Goal: Task Accomplishment & Management: Use online tool/utility

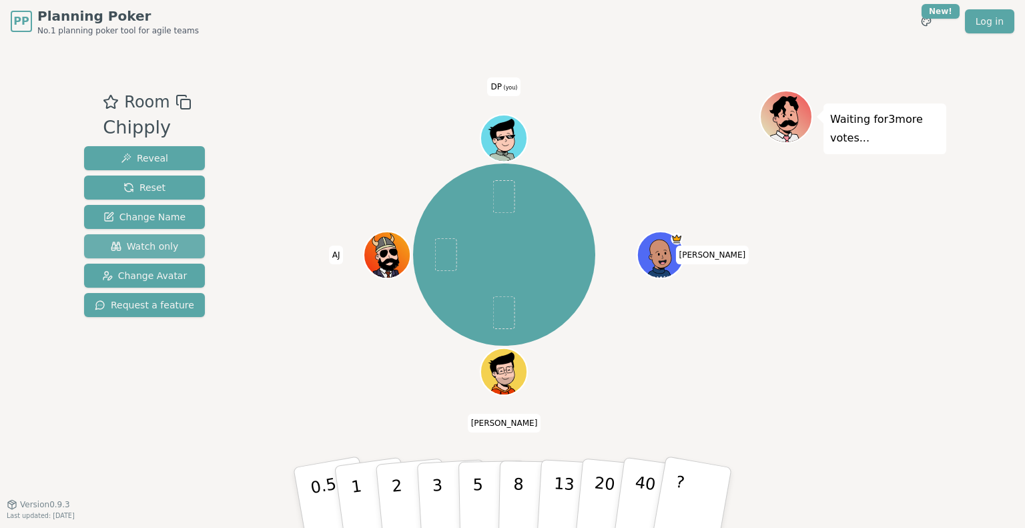
click at [168, 242] on span "Watch only" at bounding box center [145, 246] width 68 height 13
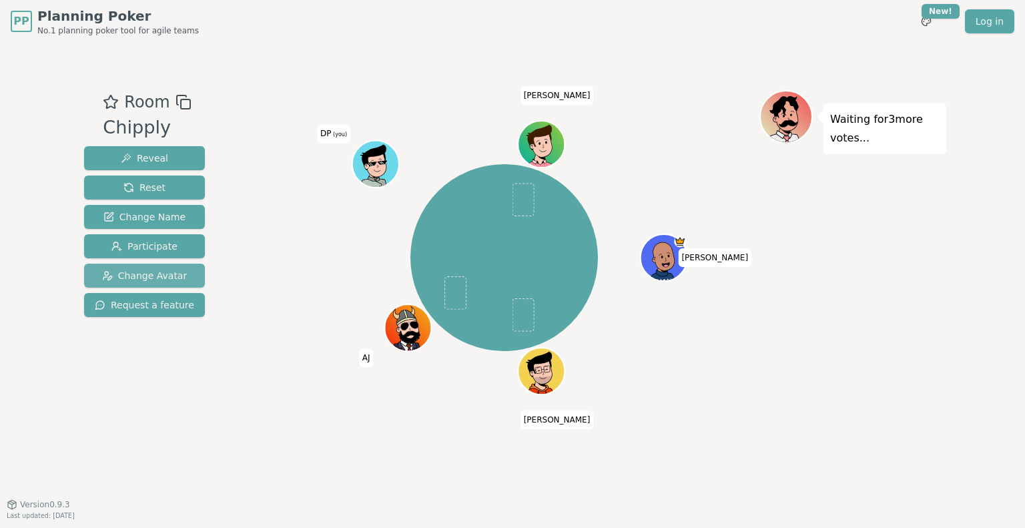
click at [161, 273] on span "Change Avatar" at bounding box center [144, 275] width 85 height 13
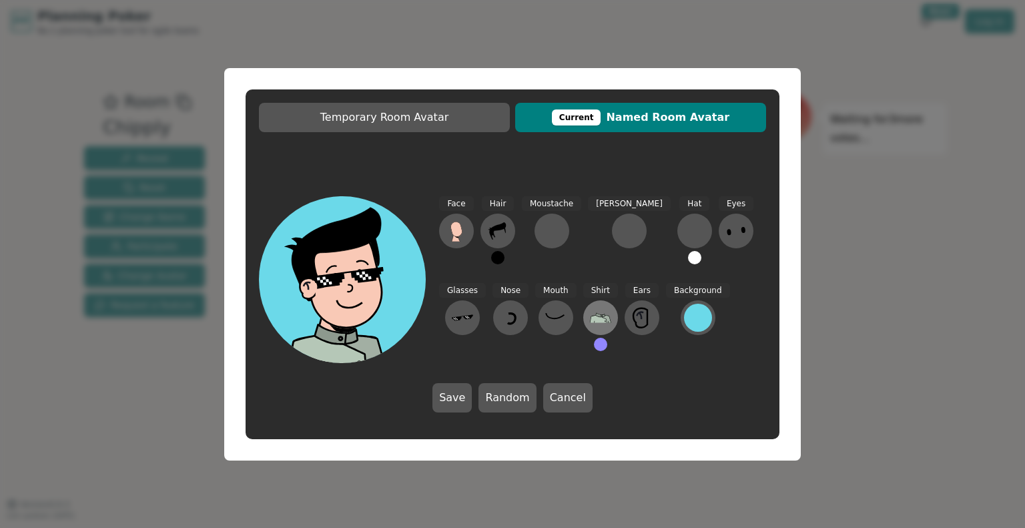
click at [590, 319] on icon at bounding box center [600, 318] width 21 height 10
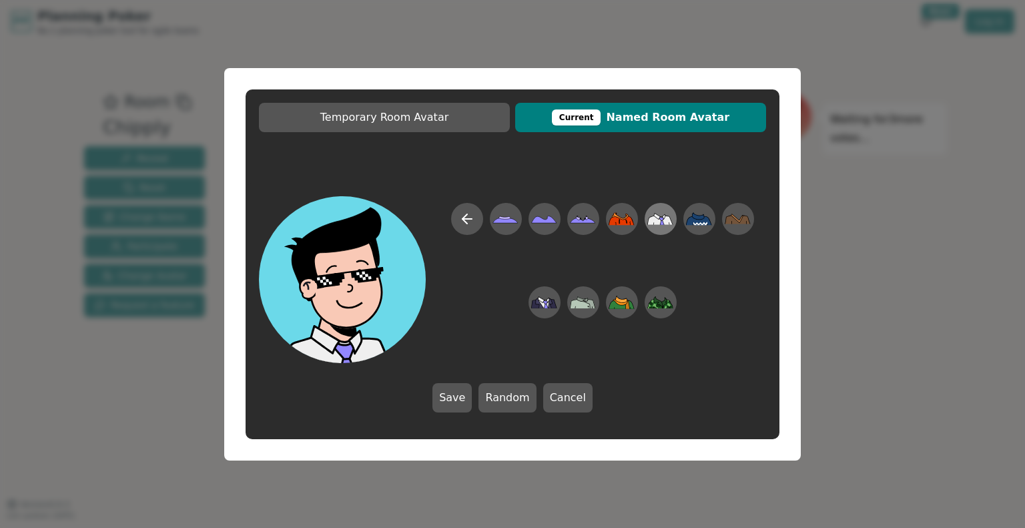
click at [658, 223] on icon at bounding box center [654, 220] width 13 height 9
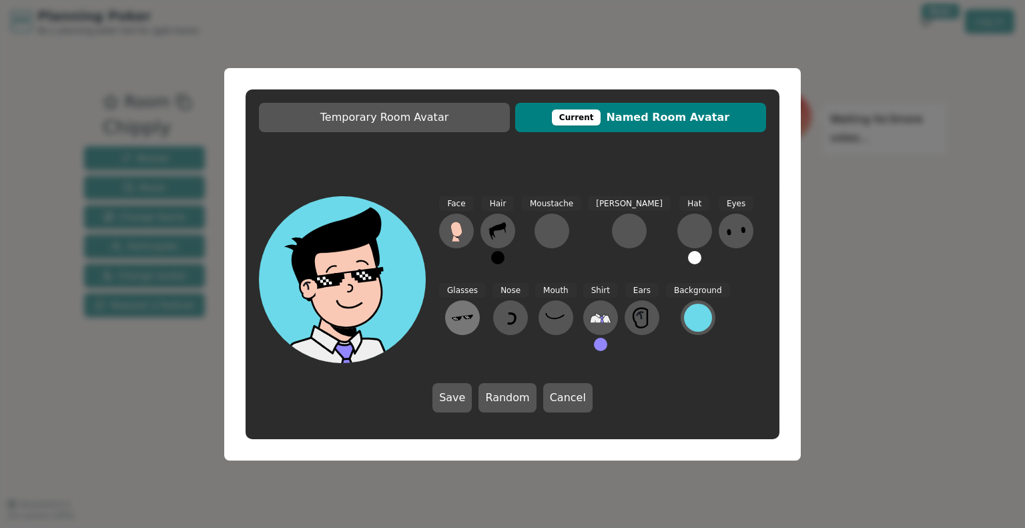
click at [473, 307] on icon at bounding box center [462, 317] width 21 height 21
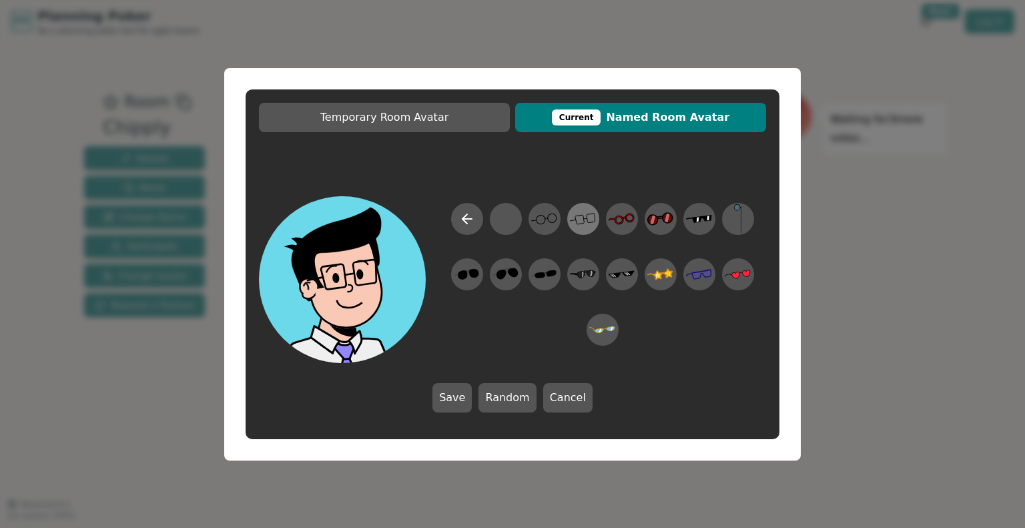
click at [570, 220] on icon at bounding box center [583, 219] width 26 height 30
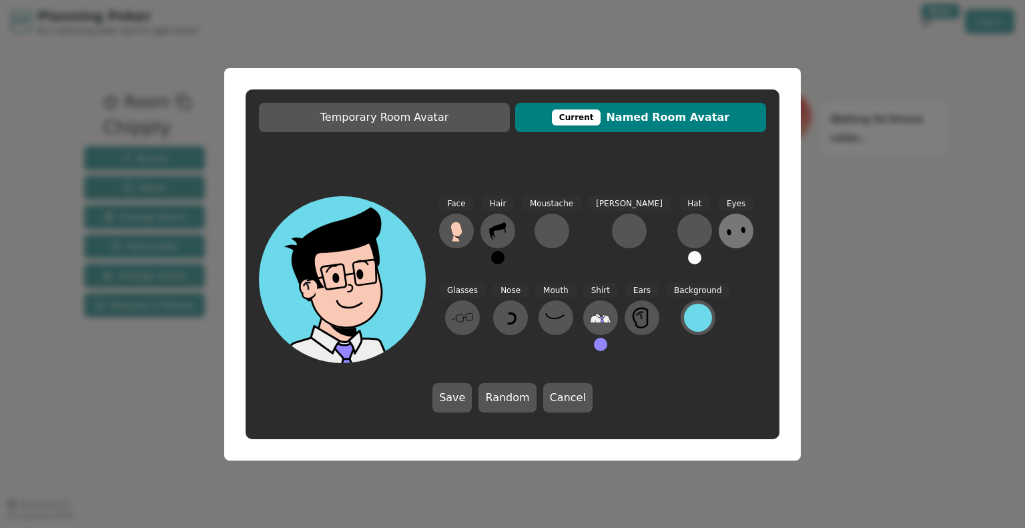
click at [726, 232] on icon at bounding box center [736, 230] width 21 height 21
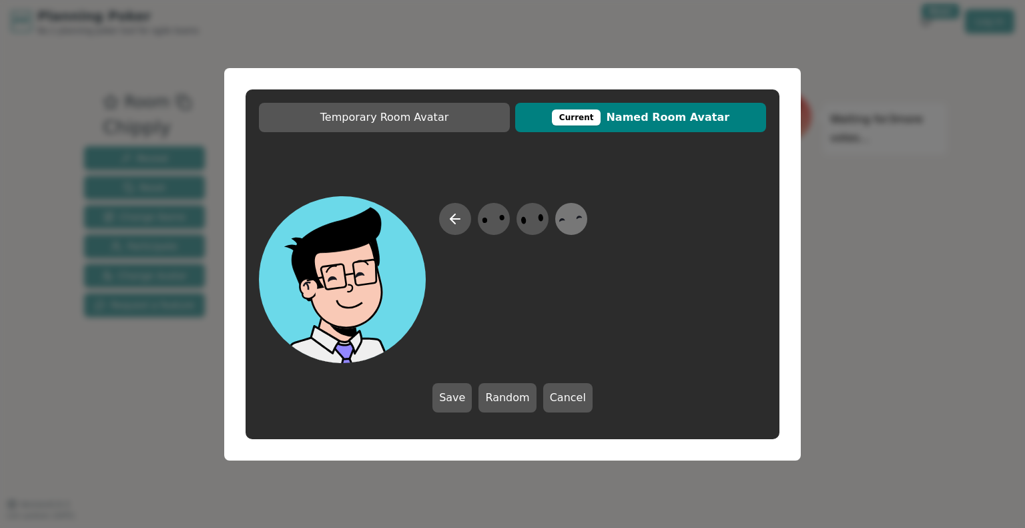
click at [572, 220] on icon at bounding box center [571, 219] width 26 height 30
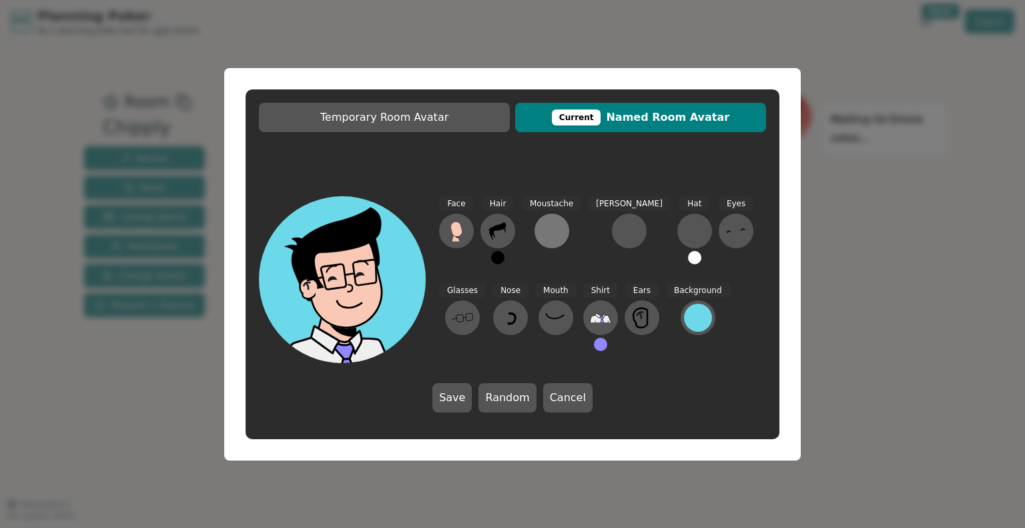
click at [545, 232] on div at bounding box center [551, 230] width 21 height 21
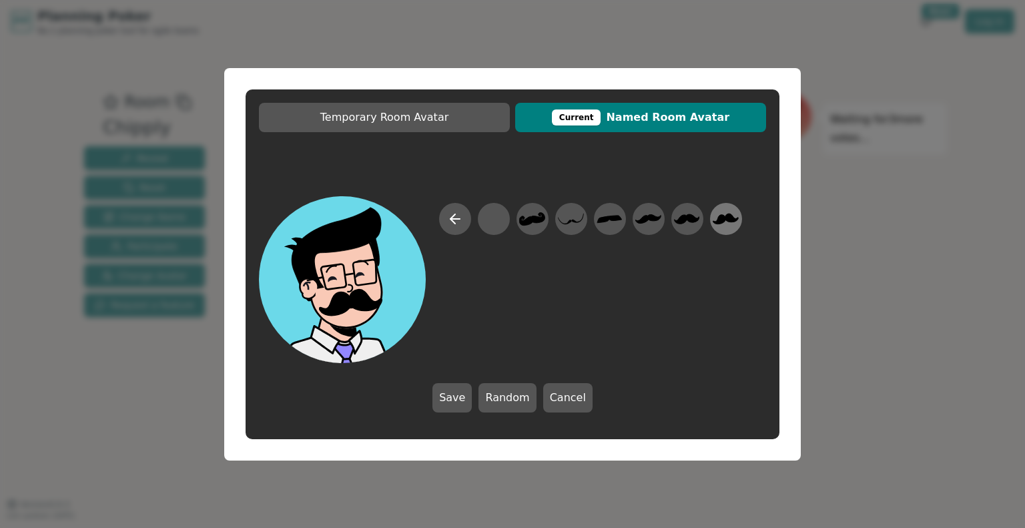
click at [721, 222] on icon at bounding box center [727, 218] width 26 height 11
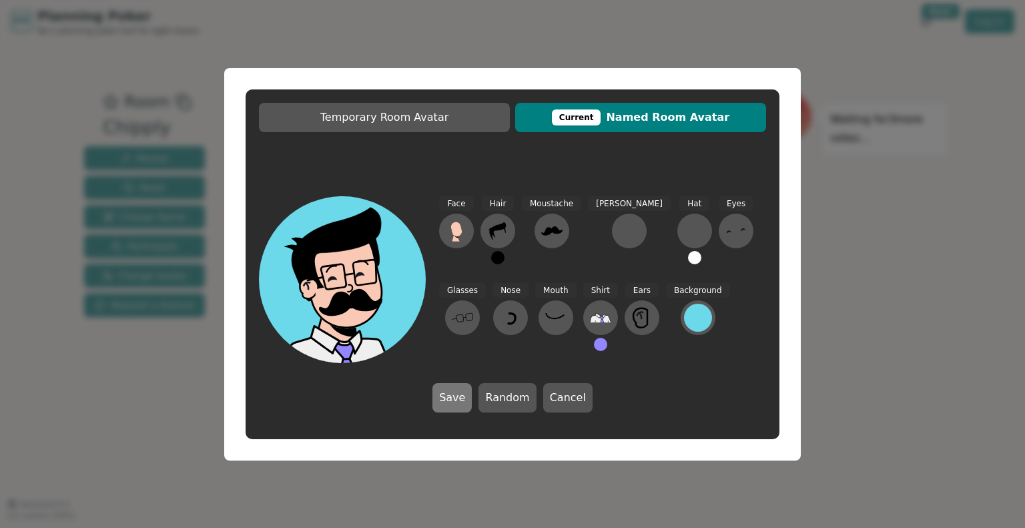
click at [455, 392] on button "Save" at bounding box center [452, 397] width 39 height 29
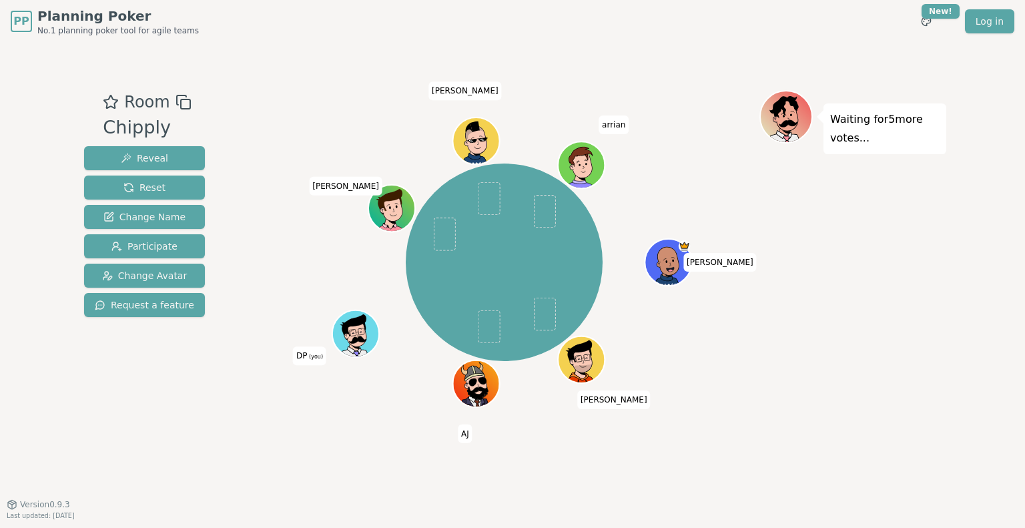
click at [0, 106] on div "PP Planning Poker No.1 planning poker tool for agile teams Toggle theme New! Lo…" at bounding box center [512, 264] width 1025 height 528
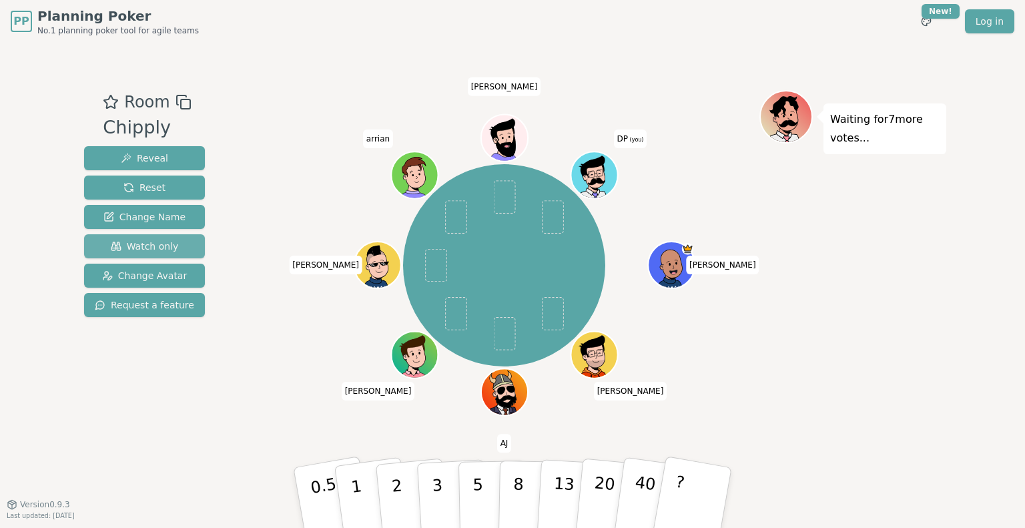
click at [146, 246] on span "Watch only" at bounding box center [145, 246] width 68 height 13
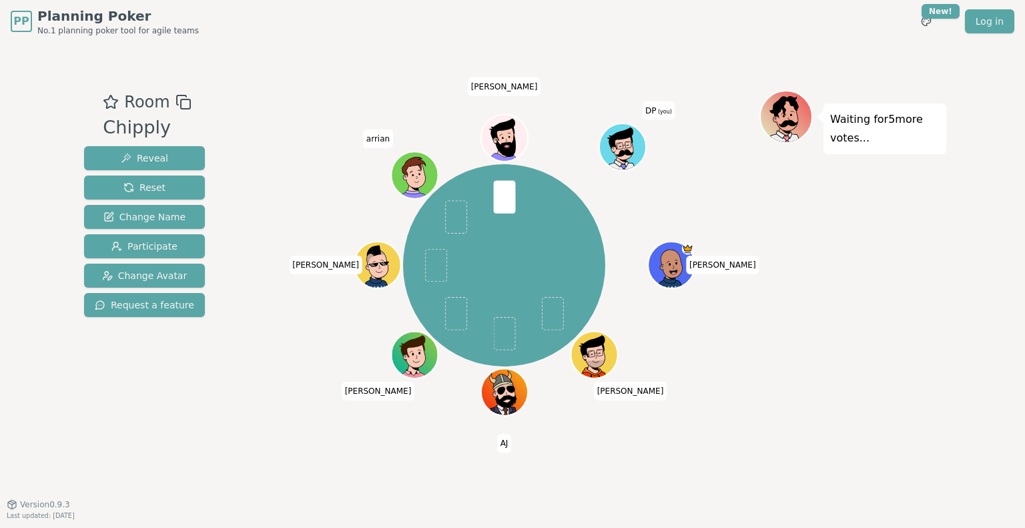
click at [39, 340] on div "PP Planning Poker No.1 planning poker tool for agile teams Toggle theme New! Lo…" at bounding box center [512, 264] width 1025 height 528
click at [77, 349] on div "PP Planning Poker No.1 planning poker tool for agile teams Toggle theme New! Lo…" at bounding box center [512, 264] width 1025 height 528
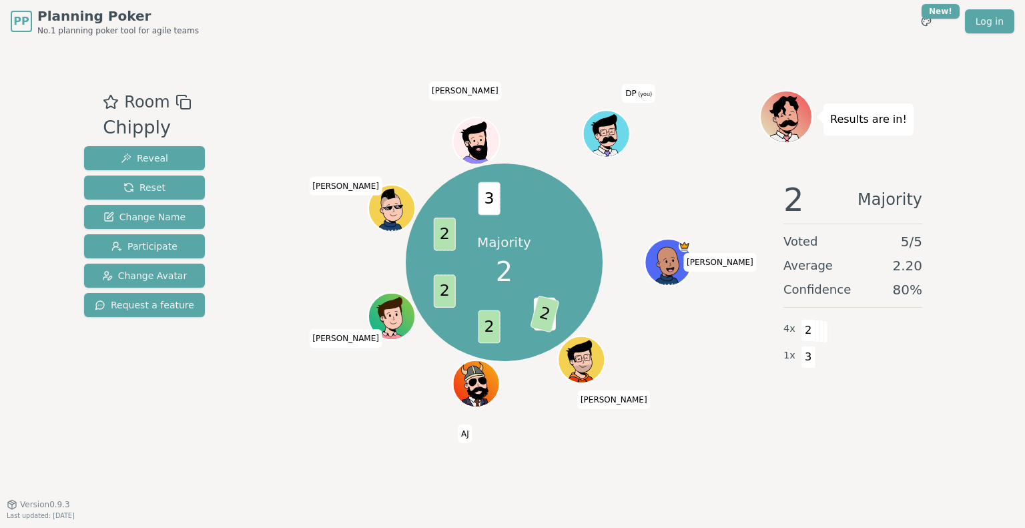
click at [399, 49] on div "Room Chipply Reveal Reset Change Name Participate Change Avatar Request a featu…" at bounding box center [513, 273] width 868 height 461
